Goal: Task Accomplishment & Management: Use online tool/utility

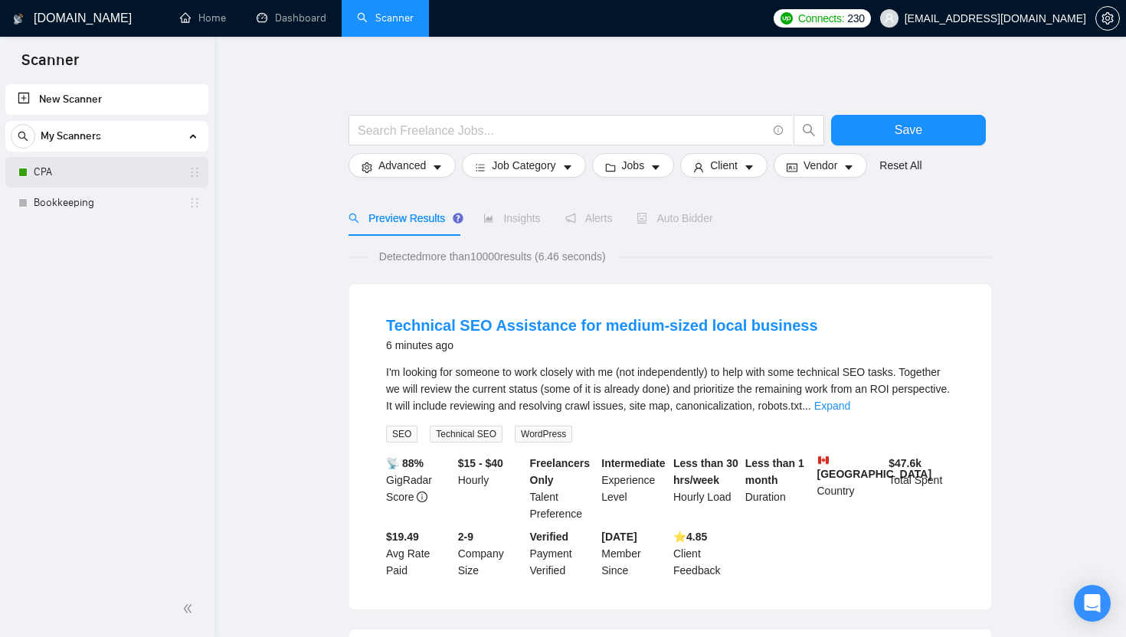
click at [96, 183] on link "CPA" at bounding box center [107, 172] width 146 height 31
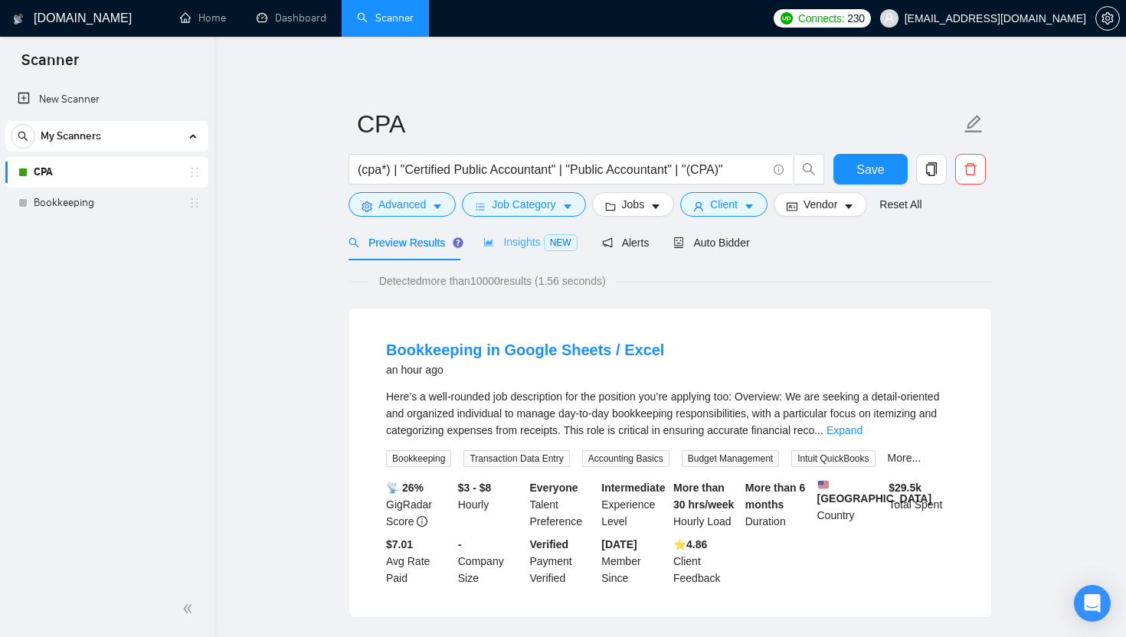
click at [532, 254] on div "Insights NEW" at bounding box center [529, 242] width 93 height 36
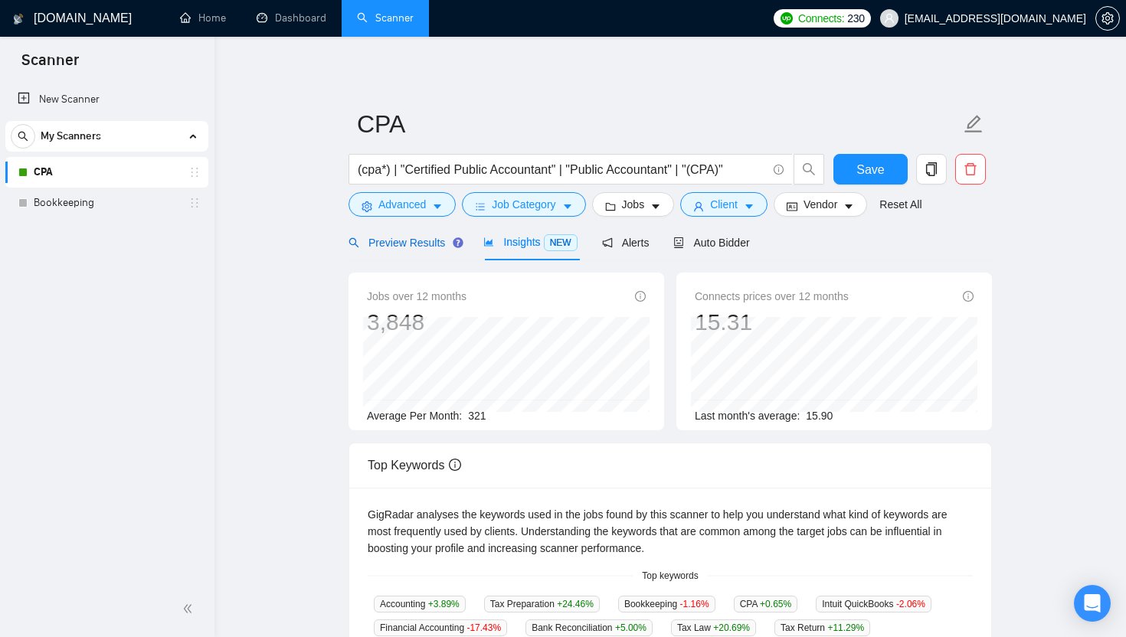
click at [423, 244] on span "Preview Results" at bounding box center [403, 243] width 110 height 12
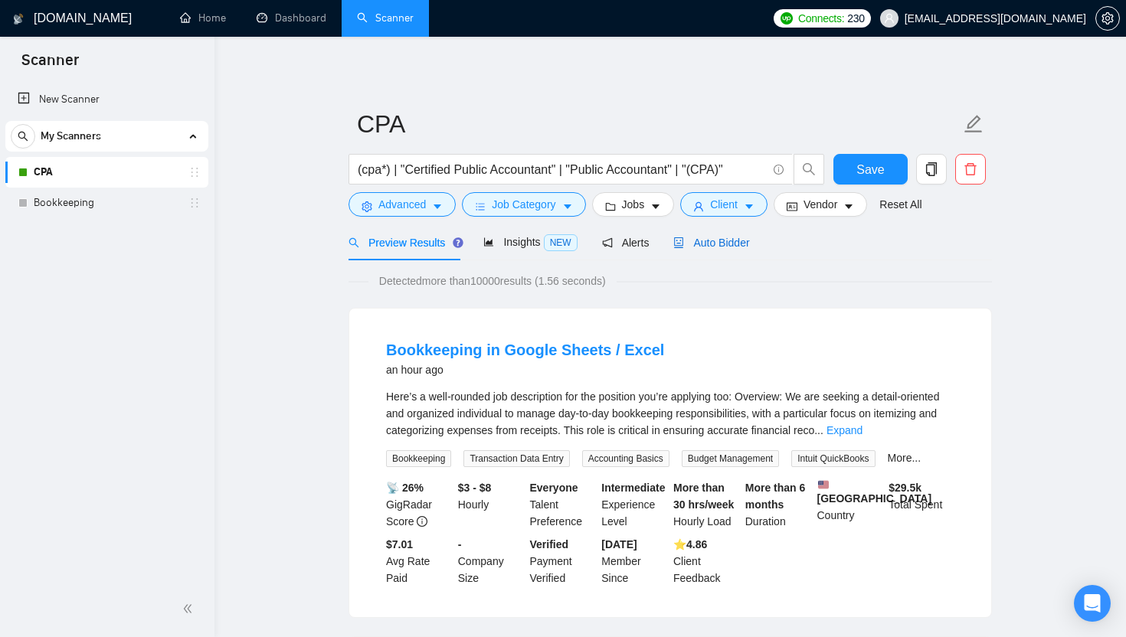
click at [715, 237] on span "Auto Bidder" at bounding box center [711, 243] width 76 height 12
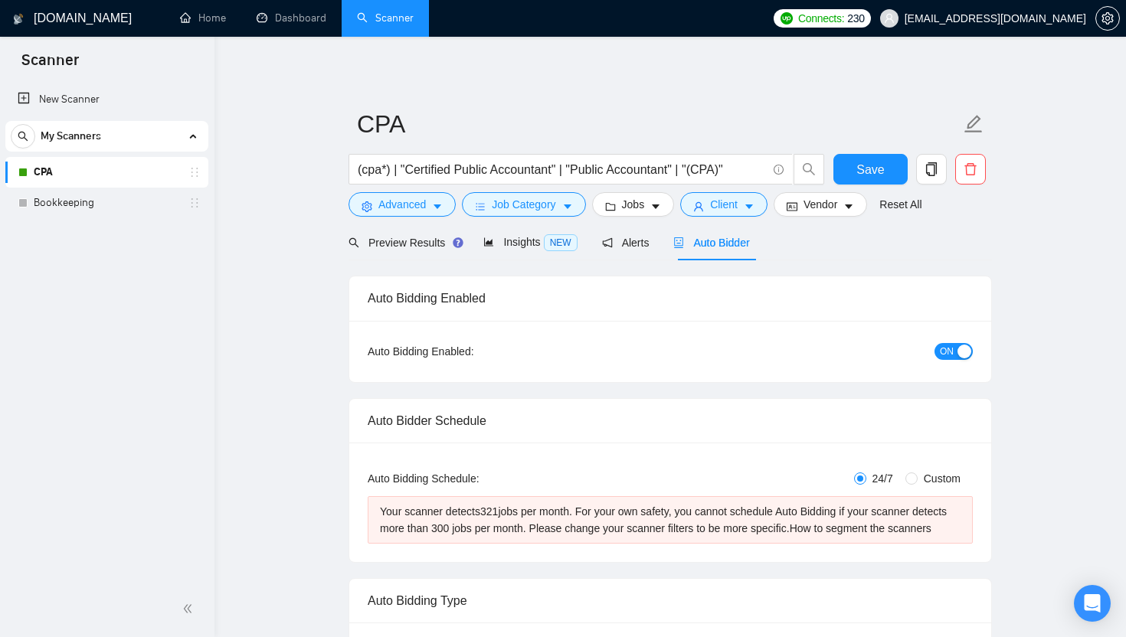
checkbox input "true"
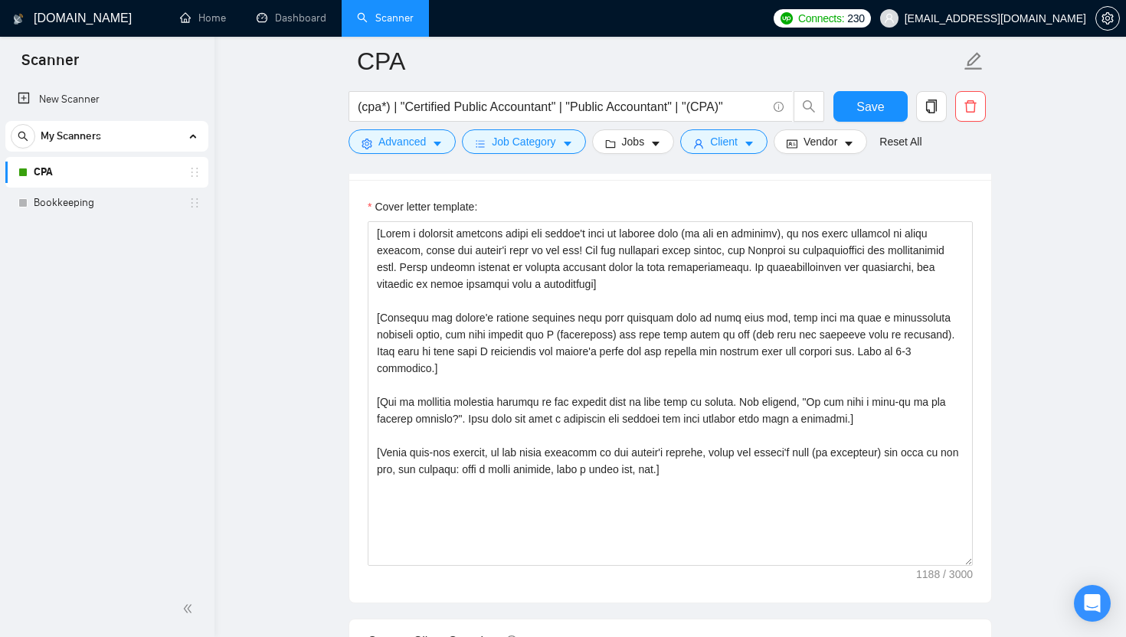
scroll to position [1709, 0]
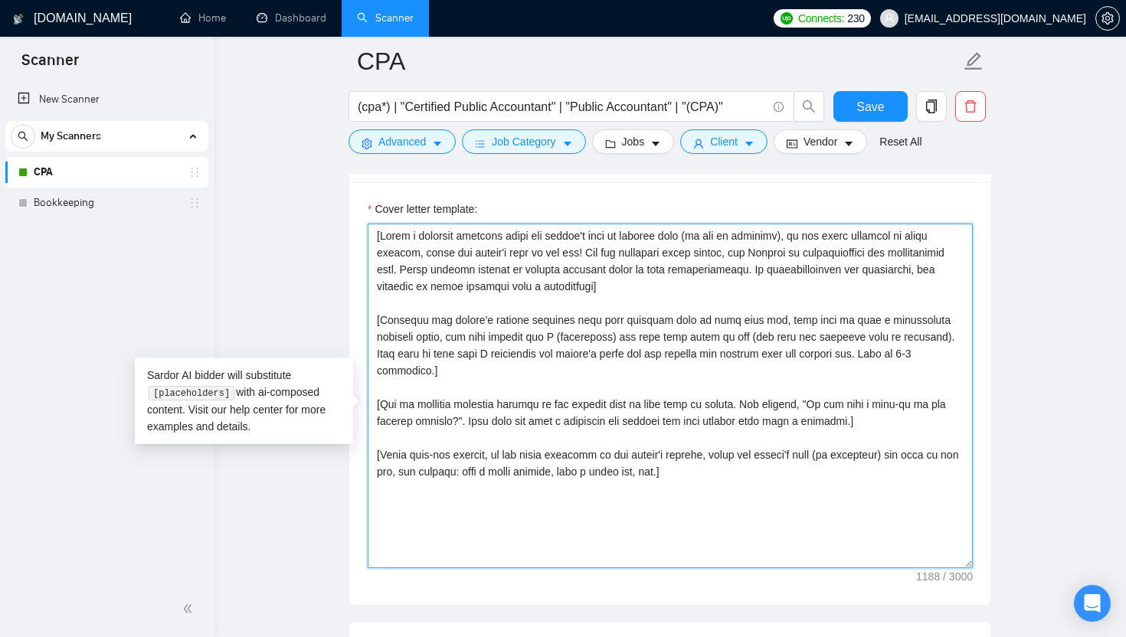
drag, startPoint x: 383, startPoint y: 253, endPoint x: 620, endPoint y: 278, distance: 238.8
click at [620, 278] on textarea "Cover letter template:" at bounding box center [670, 396] width 605 height 345
click at [652, 293] on textarea "Cover letter template:" at bounding box center [670, 396] width 605 height 345
drag, startPoint x: 461, startPoint y: 260, endPoint x: 626, endPoint y: 256, distance: 164.7
click at [626, 256] on textarea "Cover letter template:" at bounding box center [670, 396] width 605 height 345
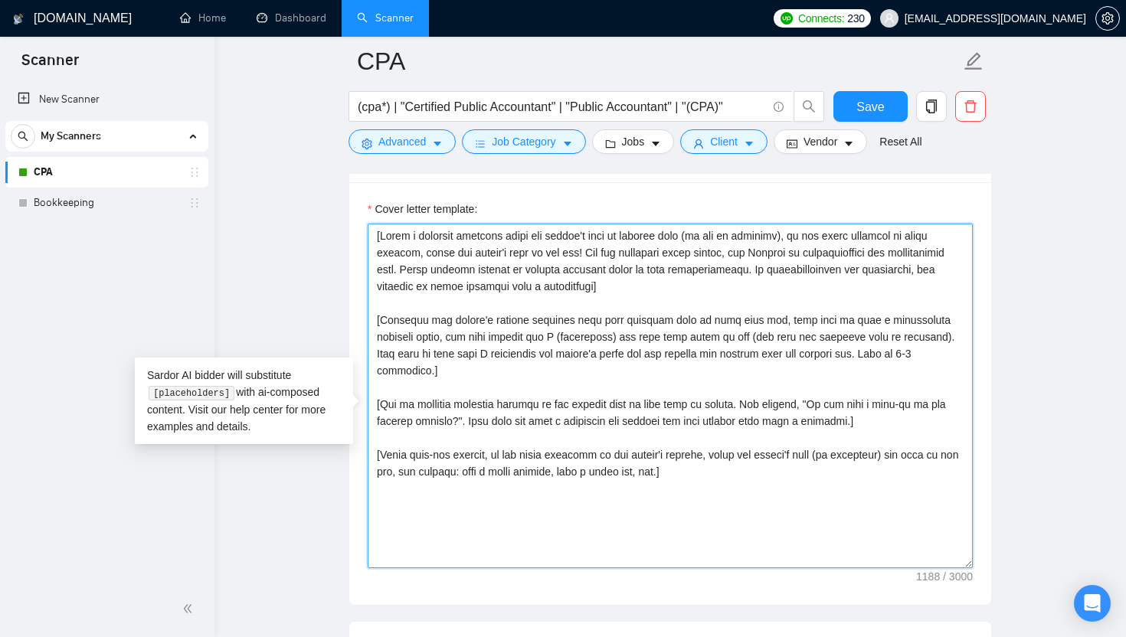
click at [692, 260] on textarea "Cover letter template:" at bounding box center [670, 396] width 605 height 345
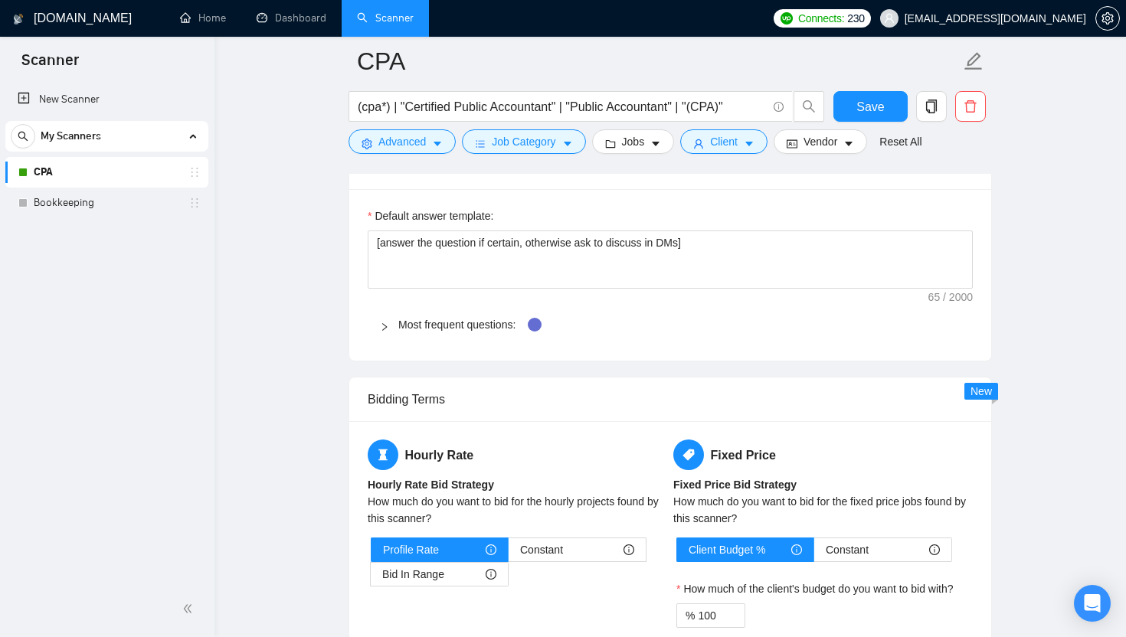
scroll to position [2220, 0]
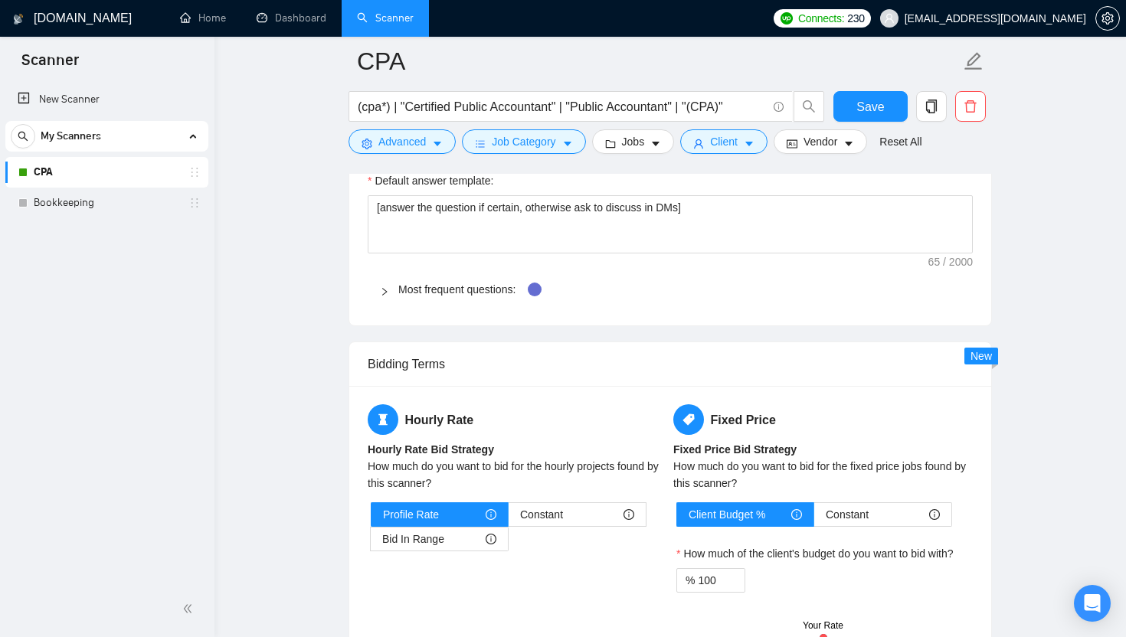
click at [327, 338] on main "CPA (cpa*) | "Certified Public Accountant" | "Public Accountant" | "(CPA)" Save…" at bounding box center [670, 102] width 862 height 4523
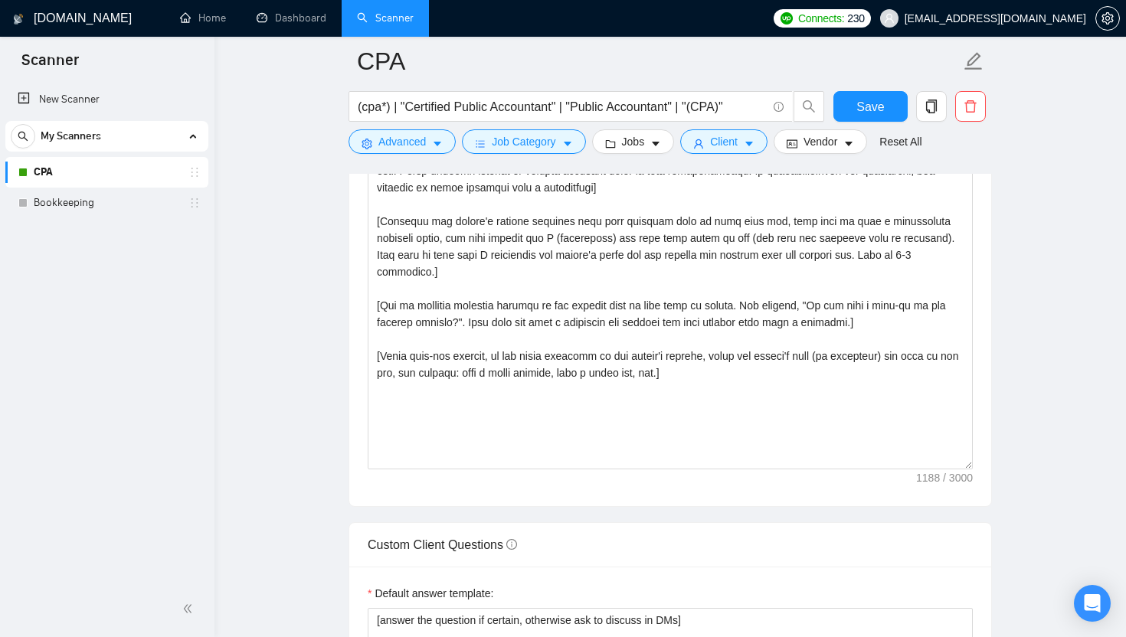
scroll to position [1792, 0]
